Goal: Information Seeking & Learning: Learn about a topic

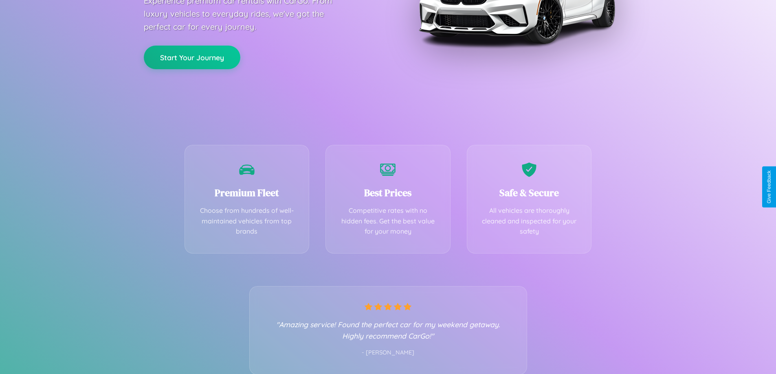
scroll to position [160, 0]
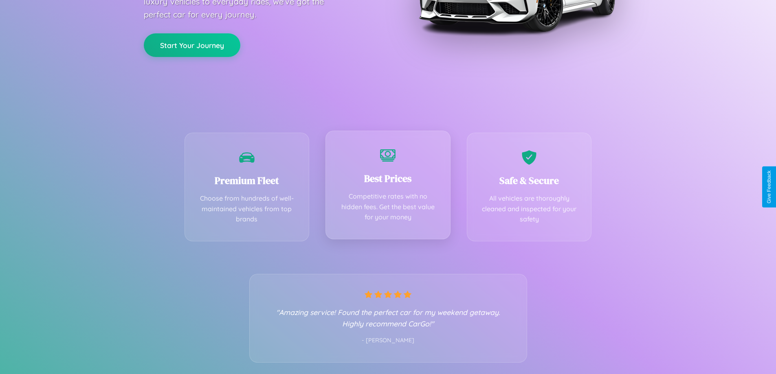
click at [388, 187] on div "Best Prices Competitive rates with no hidden fees. Get the best value for your …" at bounding box center [387, 185] width 125 height 109
click at [192, 45] on button "Start Your Journey" at bounding box center [192, 45] width 96 height 24
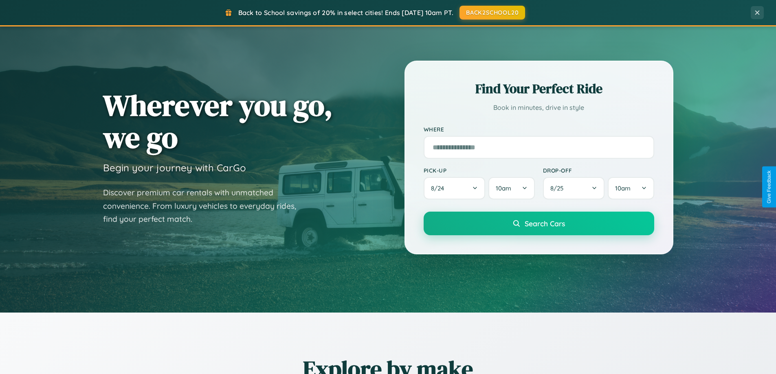
scroll to position [1567, 0]
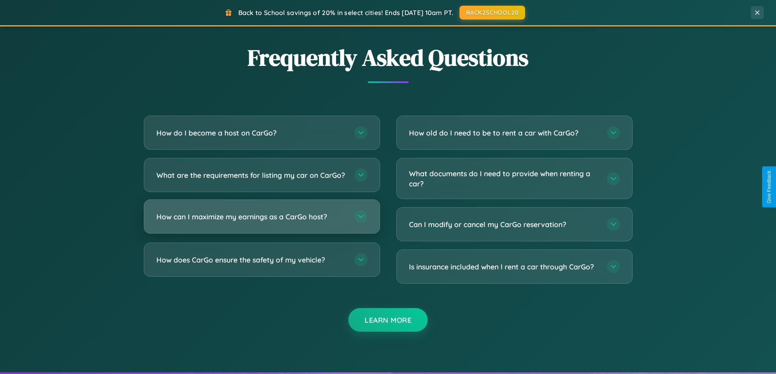
click at [261, 222] on h3 "How can I maximize my earnings as a CarGo host?" at bounding box center [251, 217] width 190 height 10
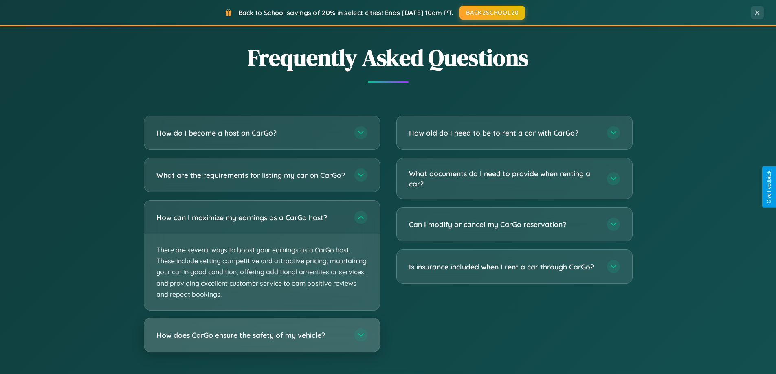
click at [261, 340] on h3 "How does CarGo ensure the safety of my vehicle?" at bounding box center [251, 335] width 190 height 10
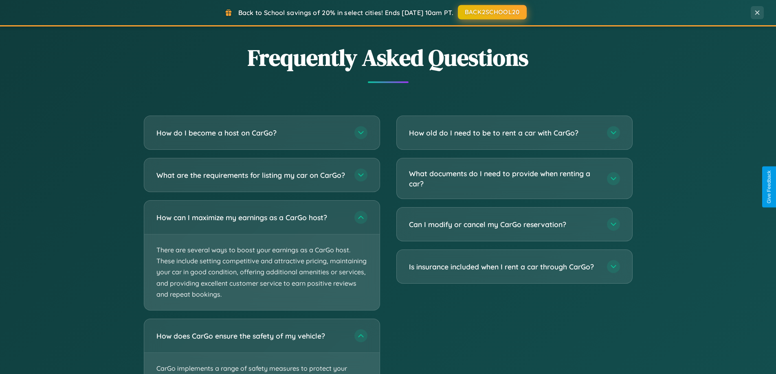
click at [491, 13] on button "BACK2SCHOOL20" at bounding box center [492, 12] width 69 height 15
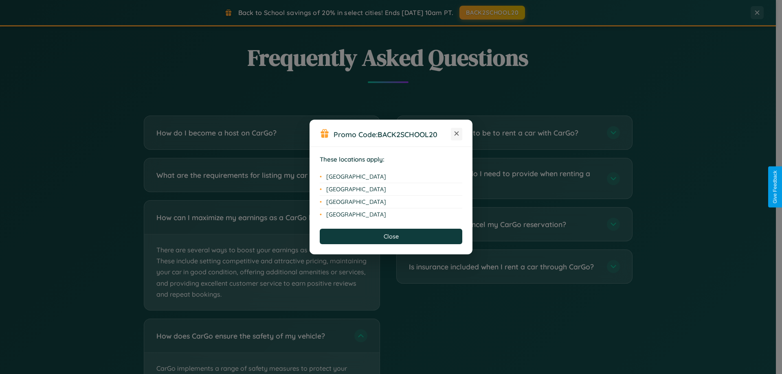
click at [456, 134] on icon at bounding box center [456, 133] width 4 height 4
